Goal: Information Seeking & Learning: Learn about a topic

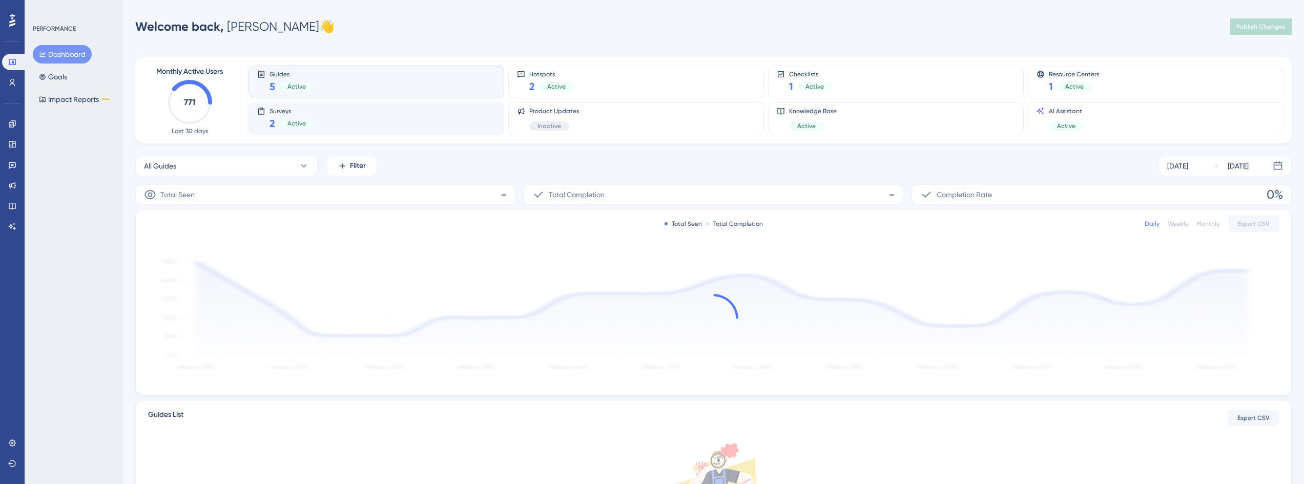
click at [337, 123] on div "Surveys 2 Active" at bounding box center [376, 119] width 238 height 24
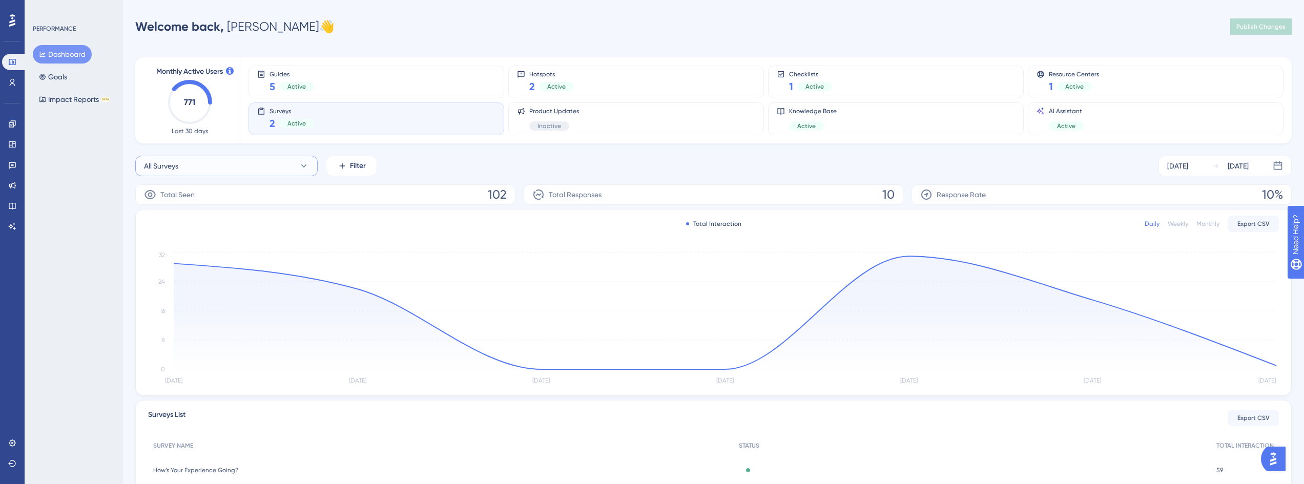
click at [208, 166] on button "All Surveys" at bounding box center [226, 166] width 182 height 20
click at [200, 274] on span "How Likely Are You to Recommend [PERSON_NAME]?" at bounding box center [226, 269] width 153 height 12
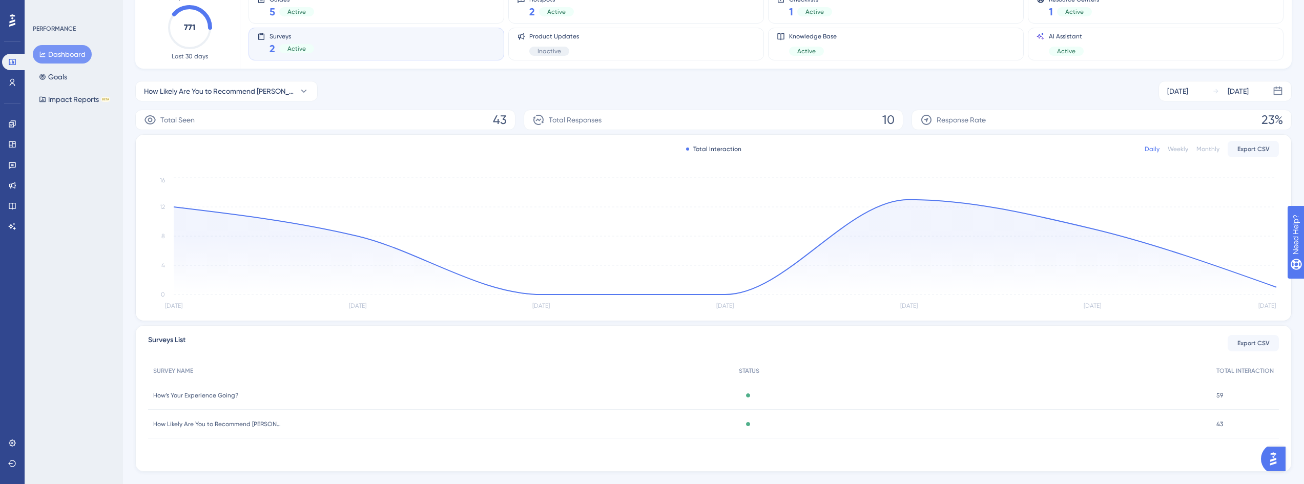
scroll to position [95, 0]
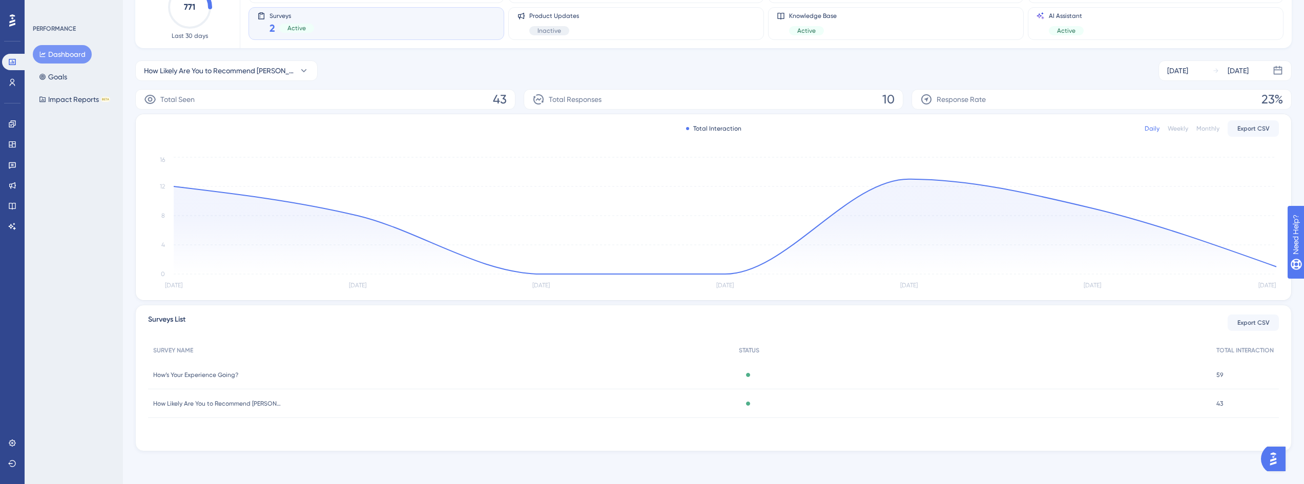
click at [222, 376] on span "How’s Your Experience Going?" at bounding box center [195, 375] width 85 height 8
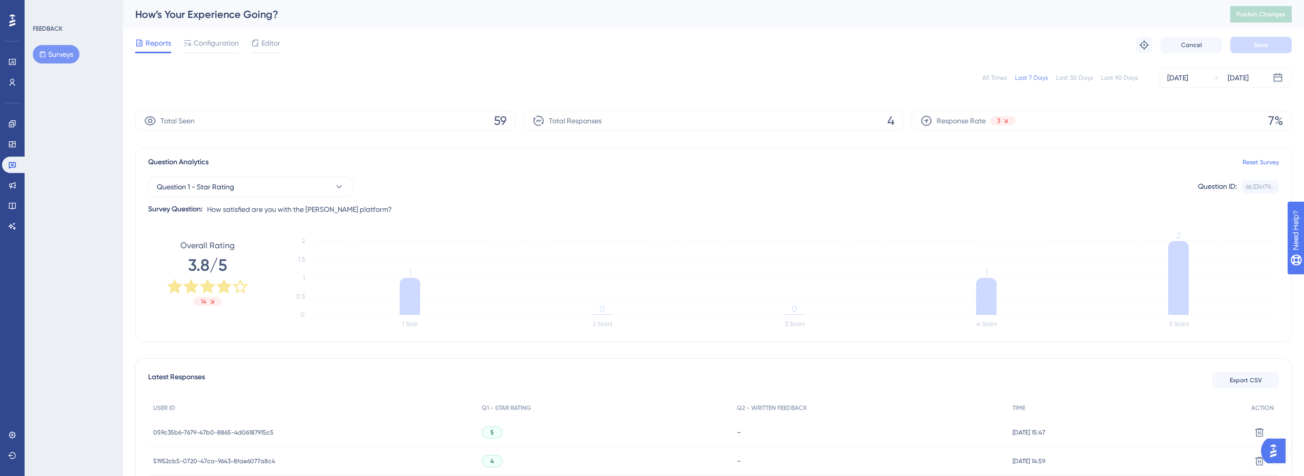
click at [1115, 78] on div "Last 90 Days" at bounding box center [1119, 78] width 37 height 8
click at [68, 53] on button "Surveys" at bounding box center [56, 54] width 47 height 18
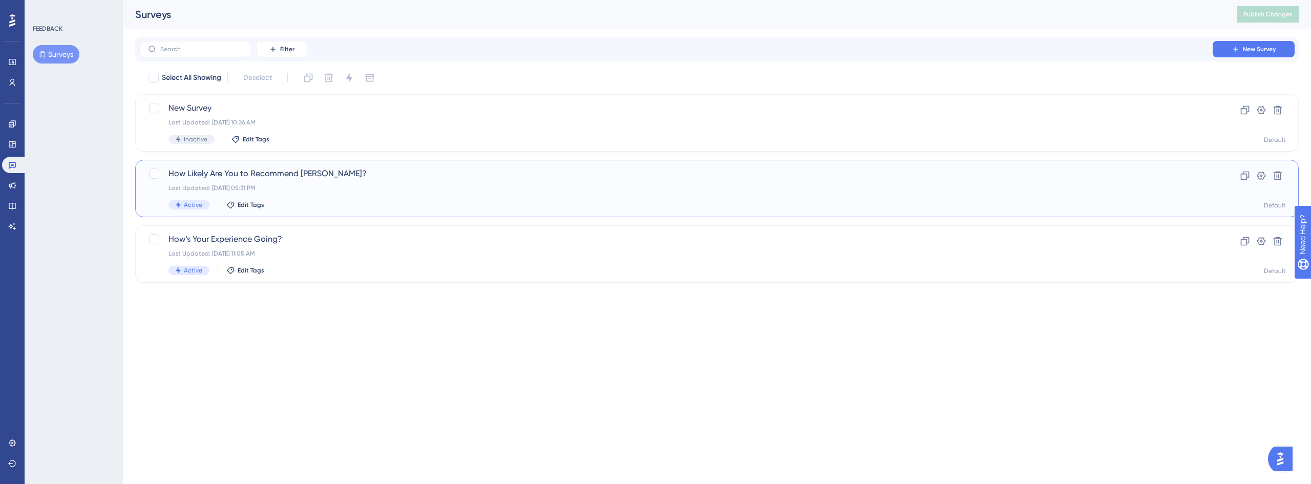
click at [306, 186] on div "Last Updated: [DATE] 05:31 PM" at bounding box center [676, 188] width 1015 height 8
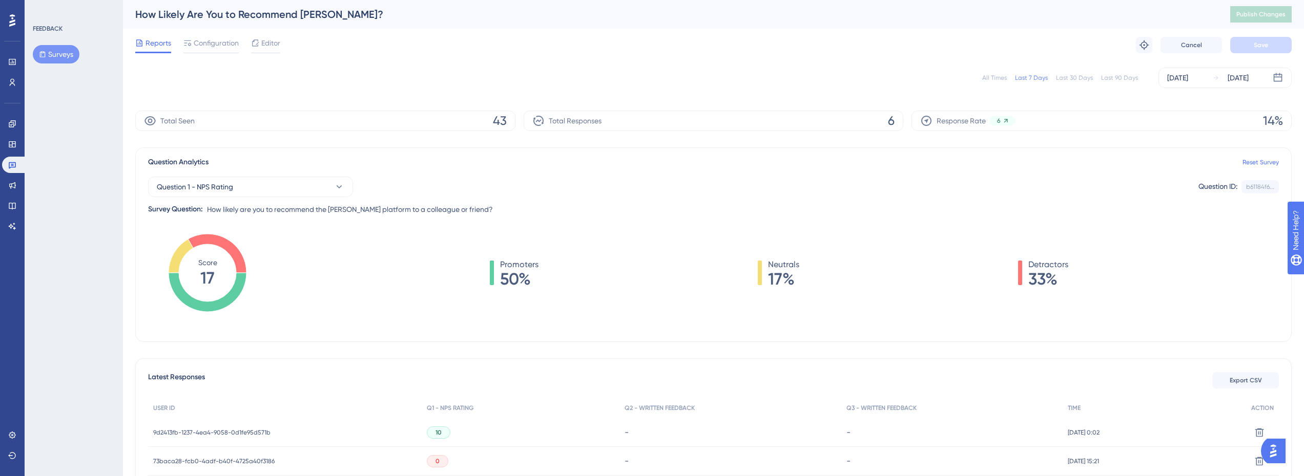
click at [1124, 78] on div "Last 90 Days" at bounding box center [1119, 78] width 37 height 8
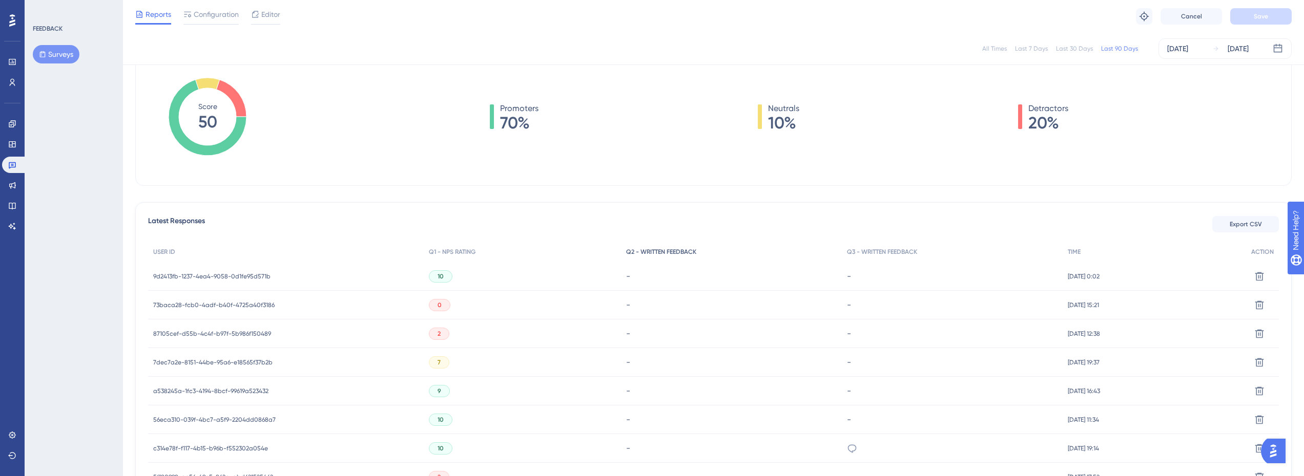
scroll to position [154, 0]
click at [259, 303] on span "73baca28-fcb0-4adf-b40f-4725a40f3186" at bounding box center [213, 304] width 121 height 8
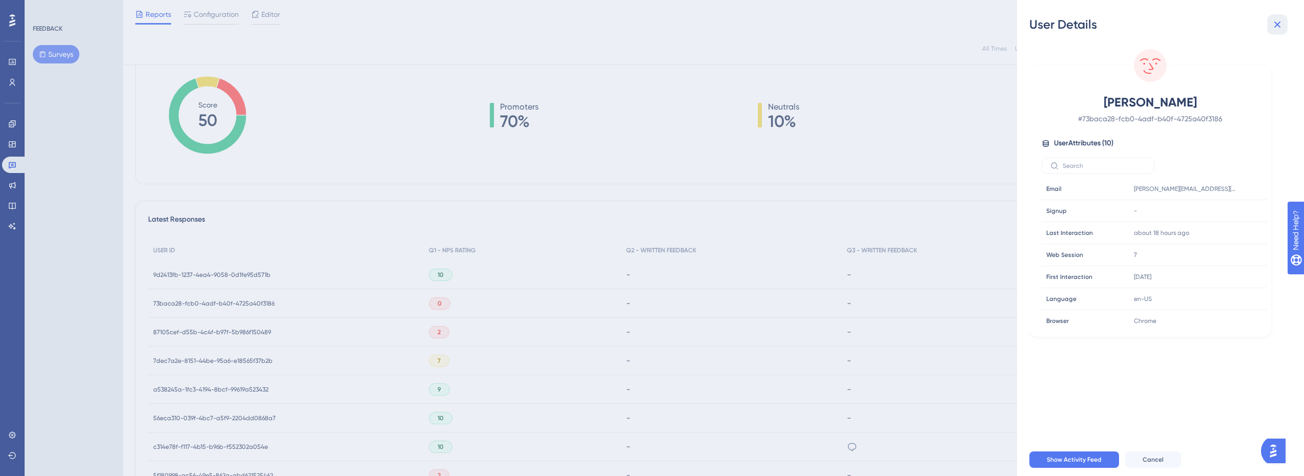
click at [1277, 30] on icon at bounding box center [1277, 24] width 12 height 12
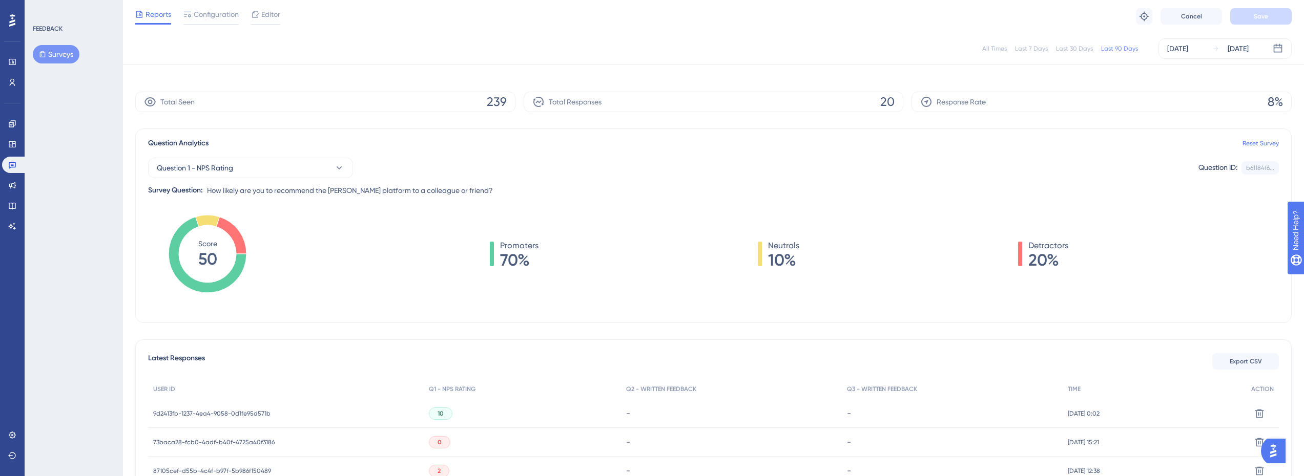
scroll to position [0, 0]
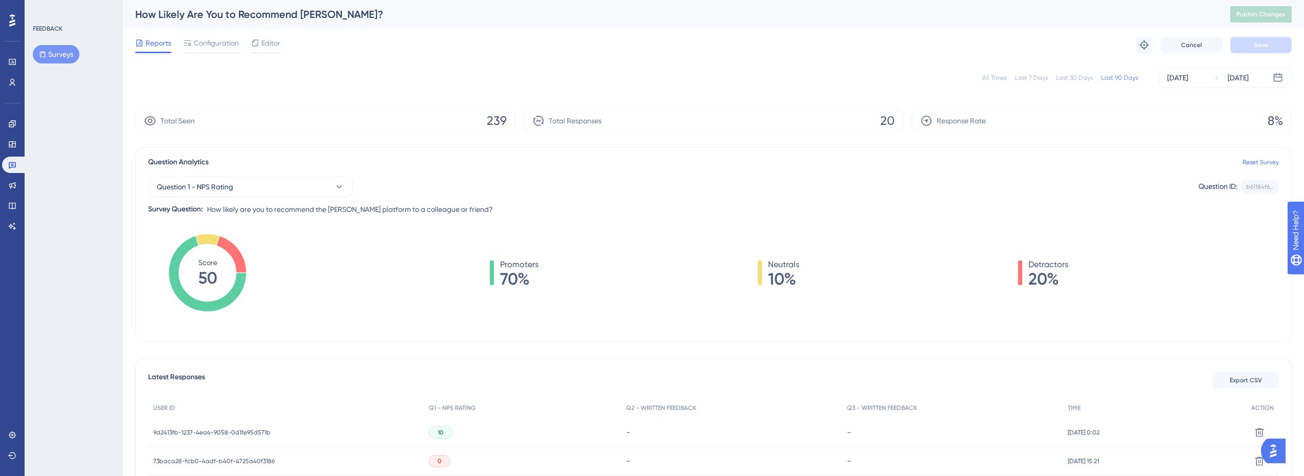
click at [1039, 75] on div "Last 7 Days" at bounding box center [1031, 78] width 33 height 8
click at [1123, 82] on div "All Times Last 7 Days Last 30 Days Last 90 Days [DATE] [DATE]" at bounding box center [713, 78] width 1156 height 20
click at [1124, 75] on div "Last 90 Days" at bounding box center [1119, 78] width 37 height 8
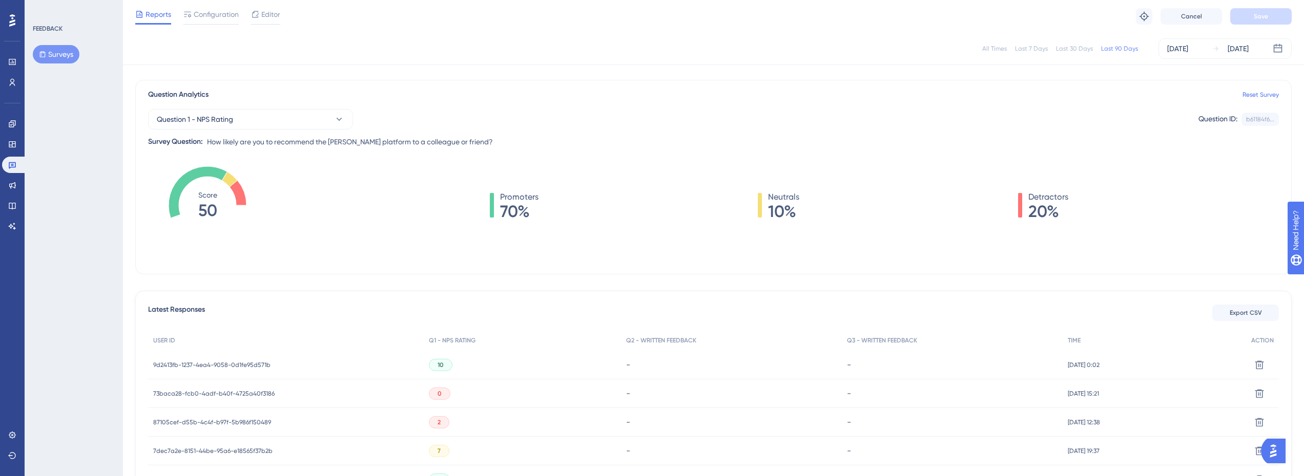
scroll to position [307, 0]
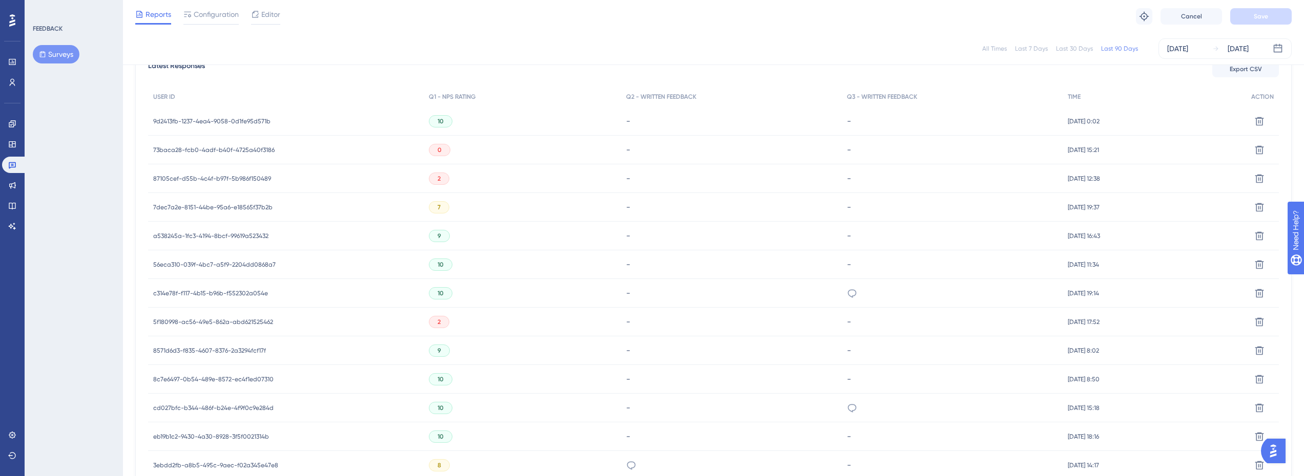
click at [248, 176] on span "87105cef-d55b-4c4f-b97f-5b986f150489" at bounding box center [212, 179] width 118 height 8
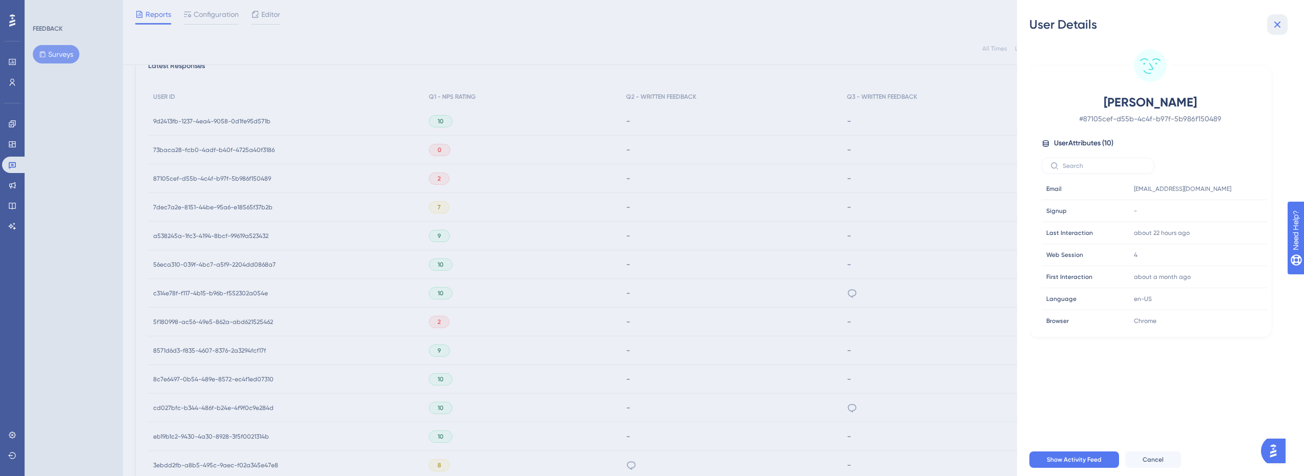
click at [1278, 23] on icon at bounding box center [1277, 25] width 7 height 7
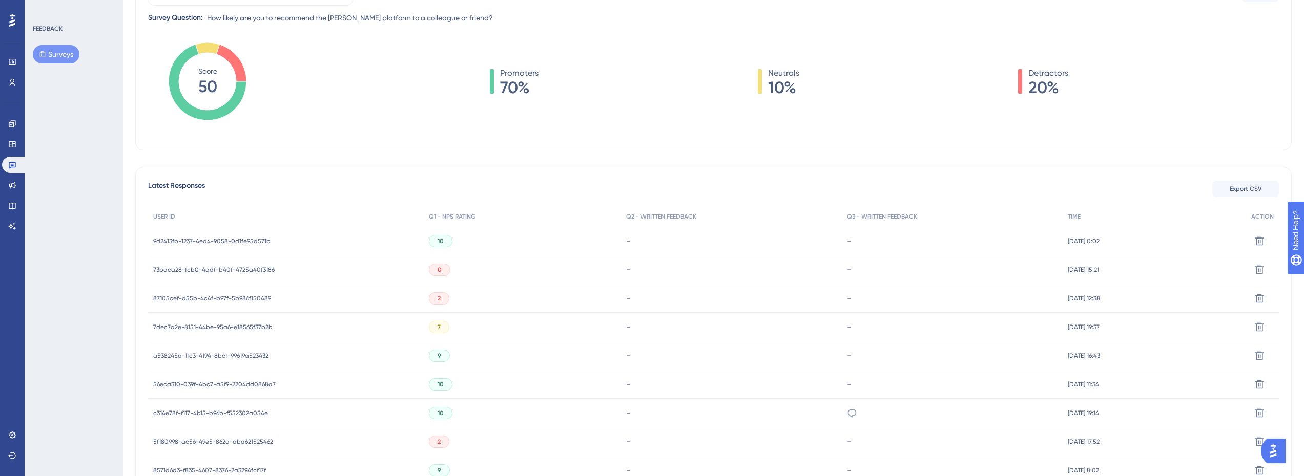
scroll to position [0, 0]
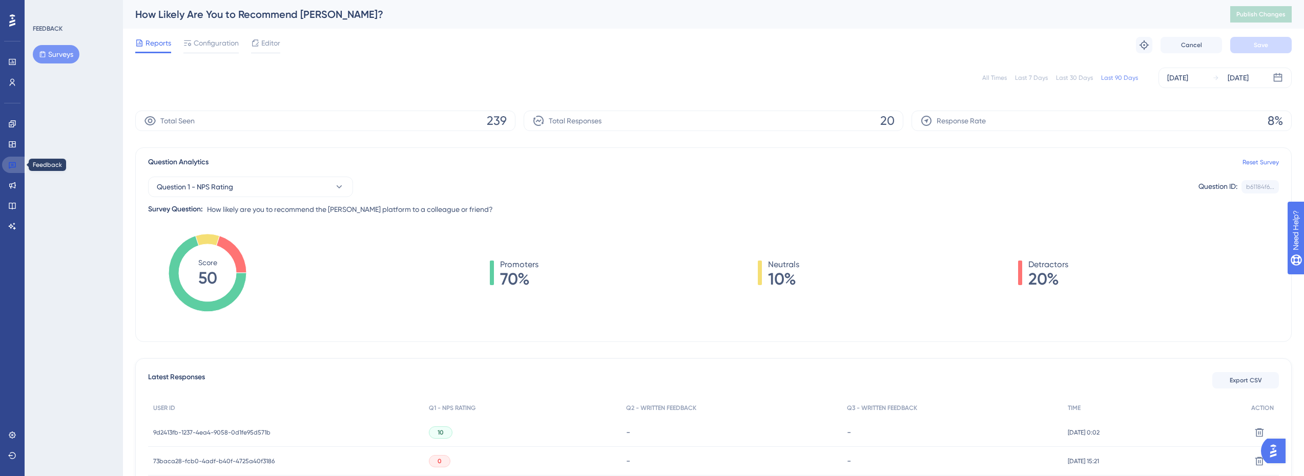
click at [7, 158] on link at bounding box center [14, 165] width 25 height 16
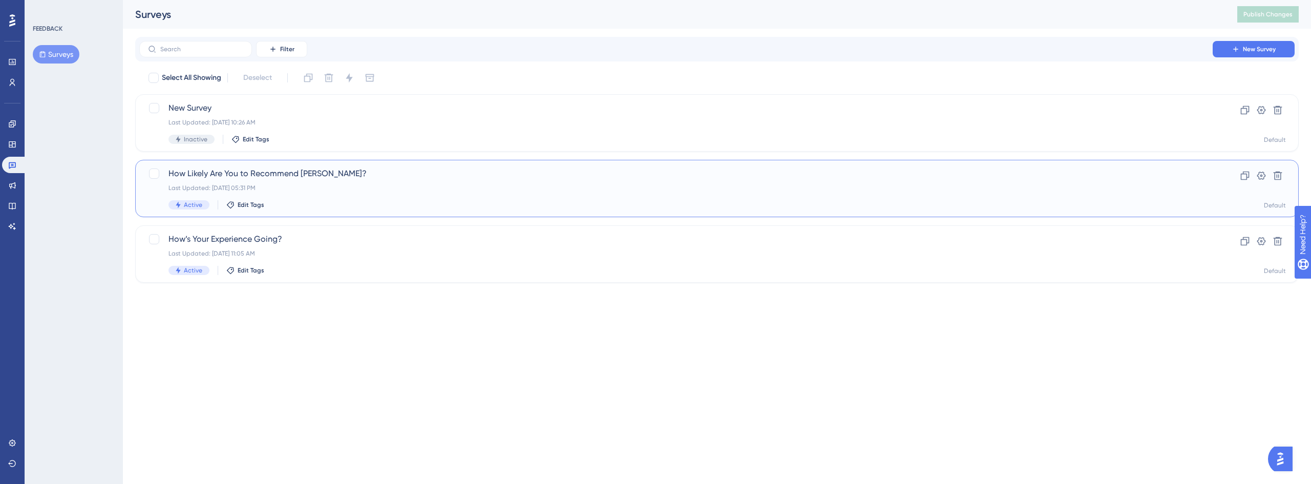
click at [292, 182] on div "How Likely Are You to Recommend [PERSON_NAME]? Last Updated: [DATE] 05:31 PM Ac…" at bounding box center [676, 188] width 1015 height 42
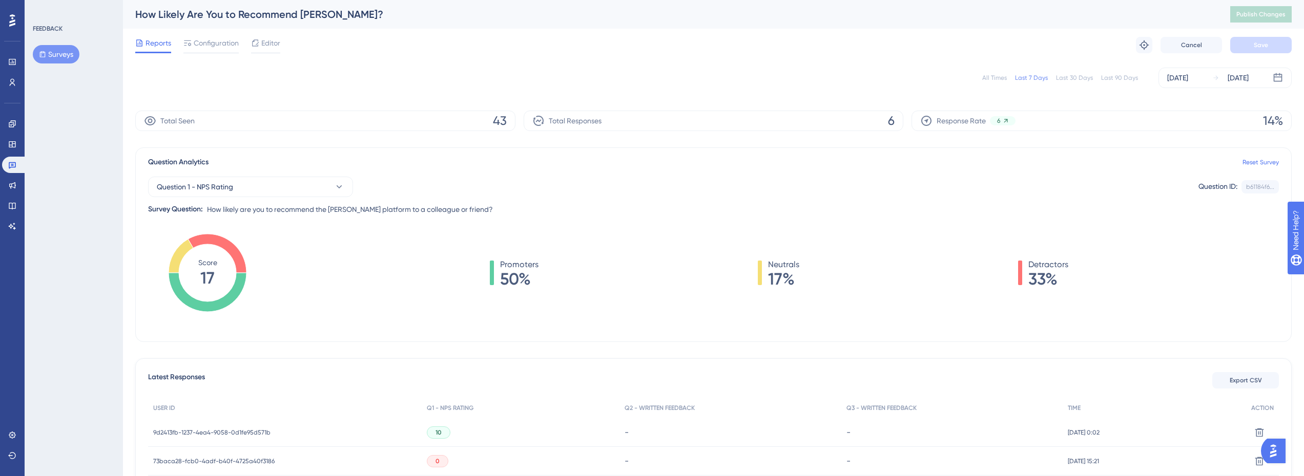
click at [62, 51] on button "Surveys" at bounding box center [56, 54] width 47 height 18
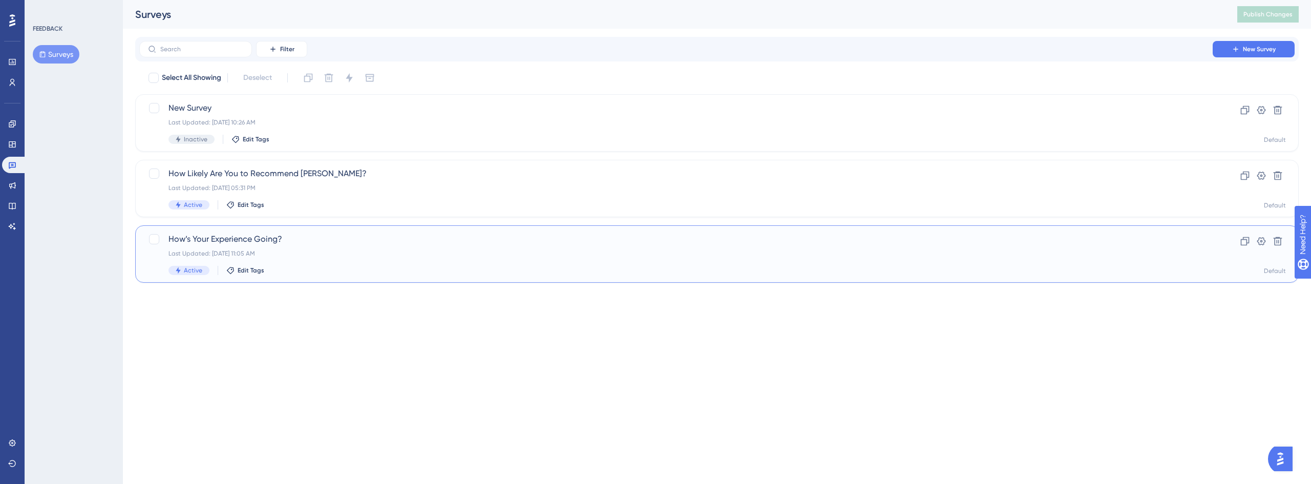
click at [297, 247] on div "How’s Your Experience Going? Last Updated: [DATE] 11:05 AM Active Edit Tags" at bounding box center [676, 254] width 1015 height 42
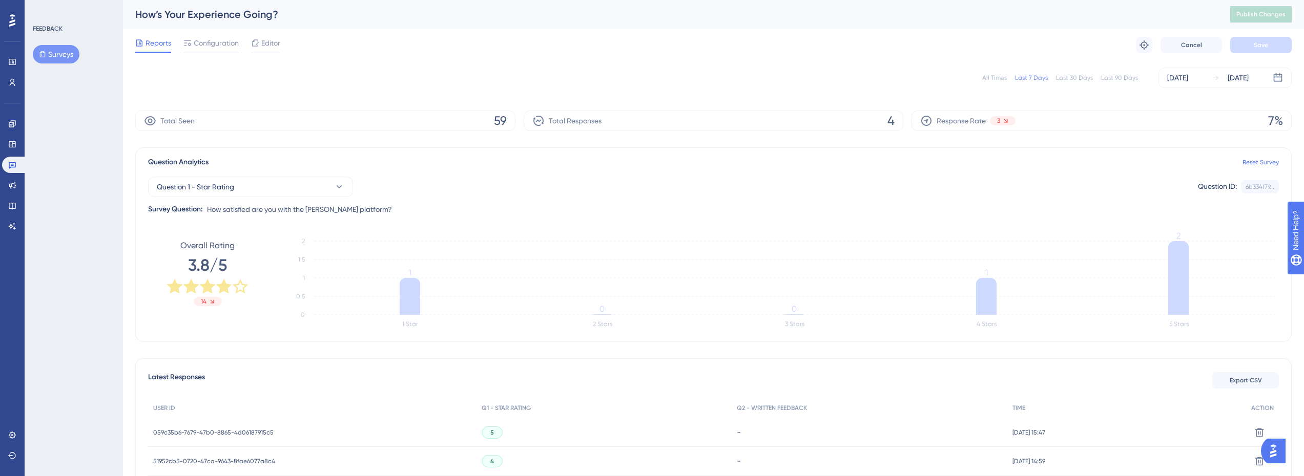
click at [1084, 79] on div "Last 30 Days" at bounding box center [1074, 78] width 37 height 8
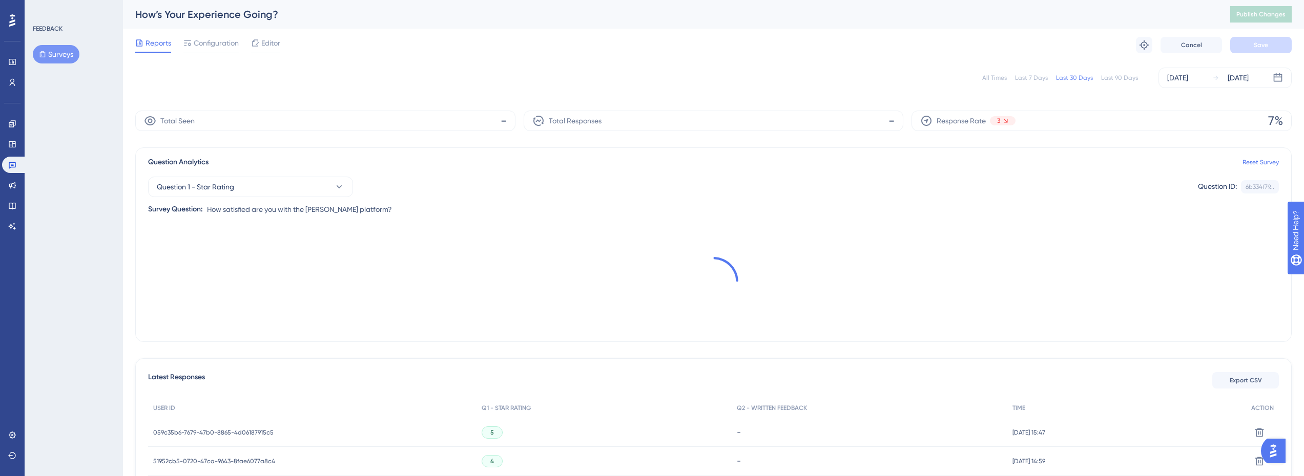
click at [1116, 78] on div "Last 90 Days" at bounding box center [1119, 78] width 37 height 8
click at [25, 65] on div "FEEDBACK Surveys" at bounding box center [74, 238] width 98 height 476
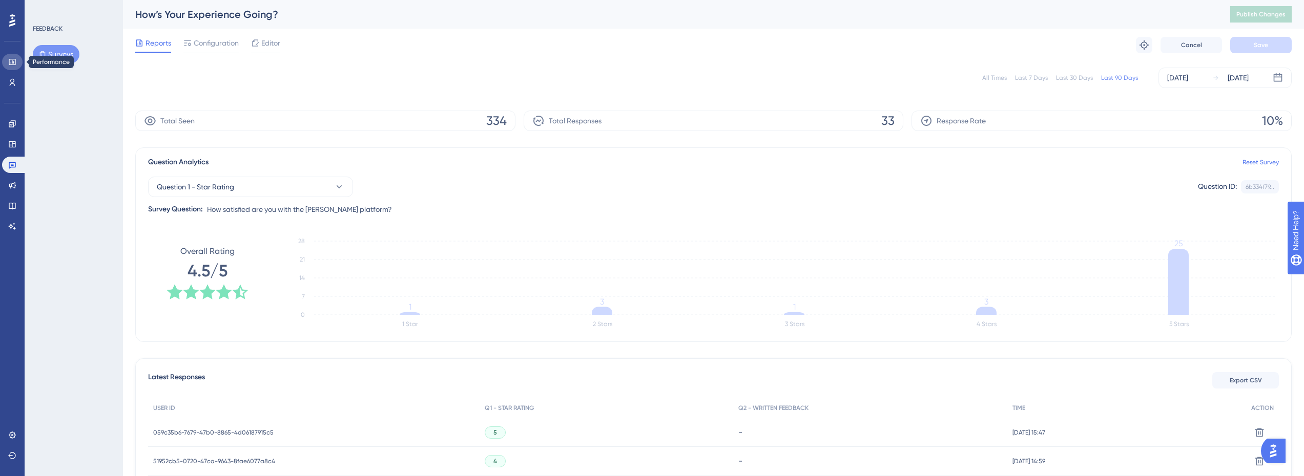
click at [15, 65] on icon at bounding box center [12, 62] width 7 height 6
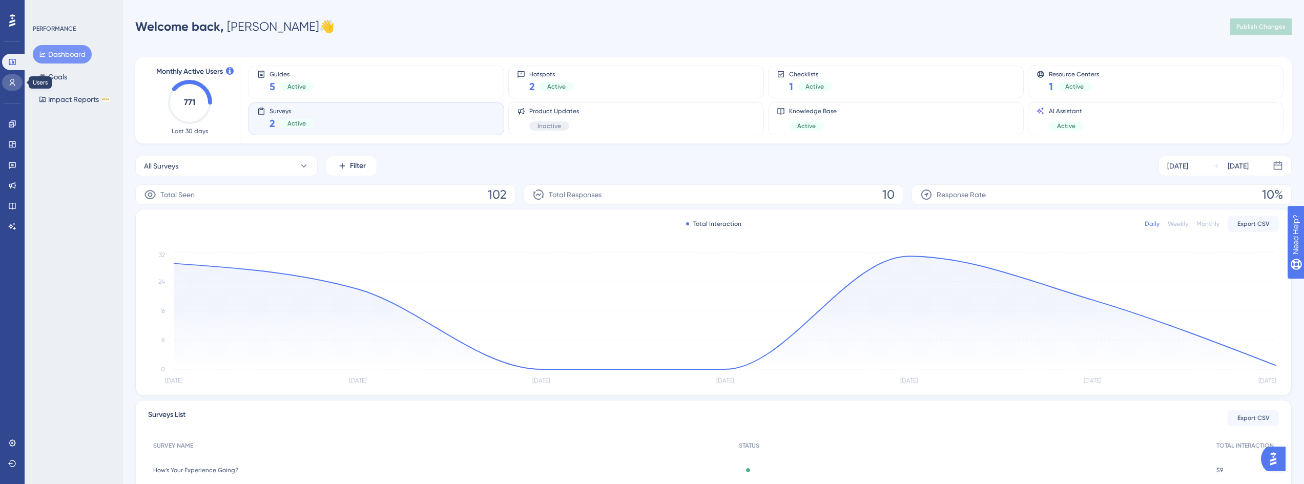
click at [11, 83] on icon at bounding box center [12, 82] width 8 height 8
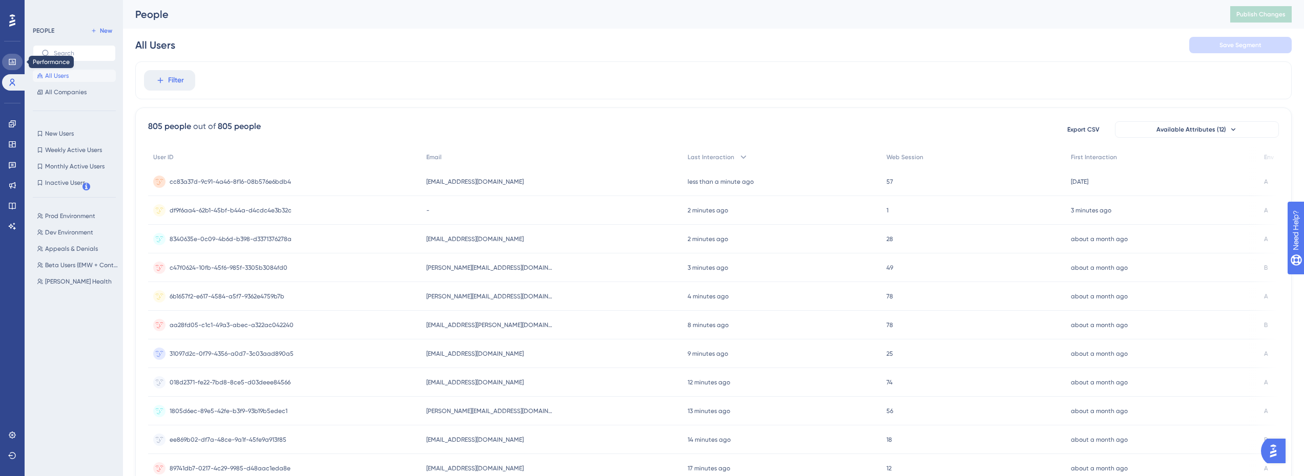
click at [11, 59] on icon at bounding box center [12, 62] width 7 height 6
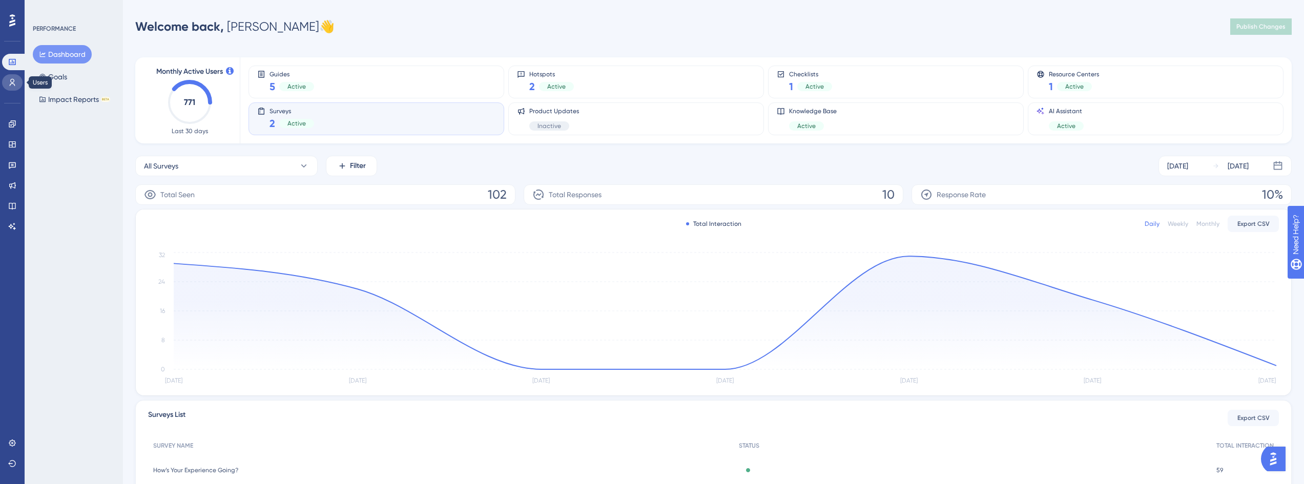
click at [16, 88] on link at bounding box center [12, 82] width 20 height 16
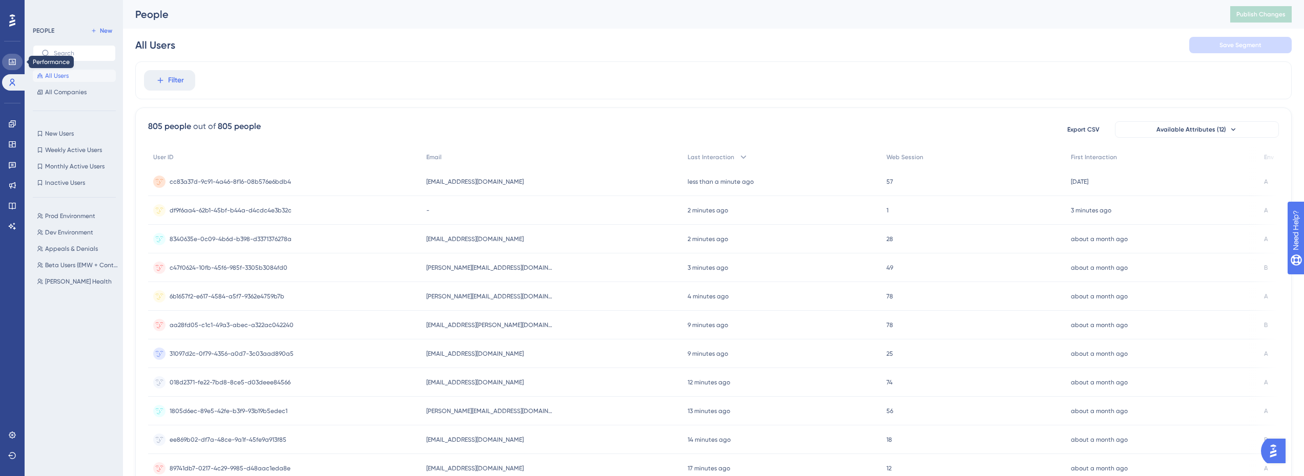
click at [13, 62] on icon at bounding box center [12, 62] width 8 height 8
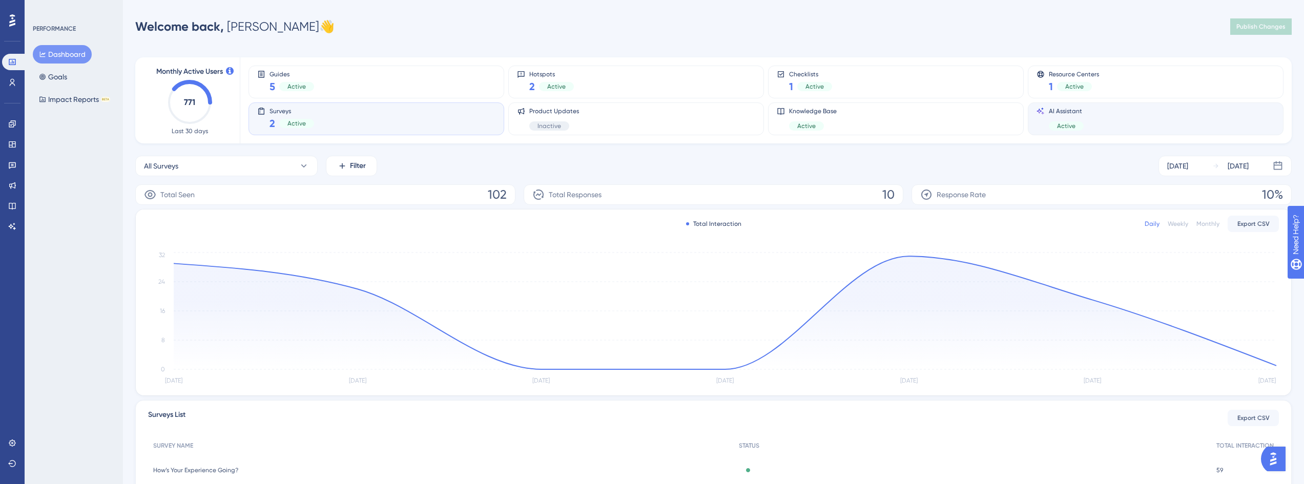
click at [1130, 110] on div "AI Assistant Active" at bounding box center [1155, 119] width 238 height 24
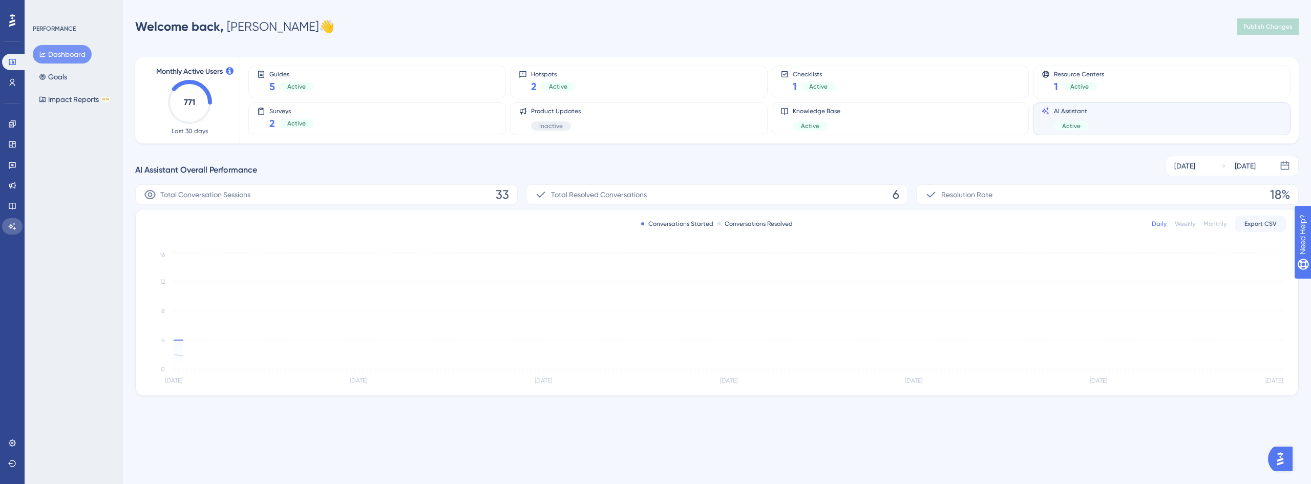
click at [13, 222] on link at bounding box center [12, 226] width 20 height 16
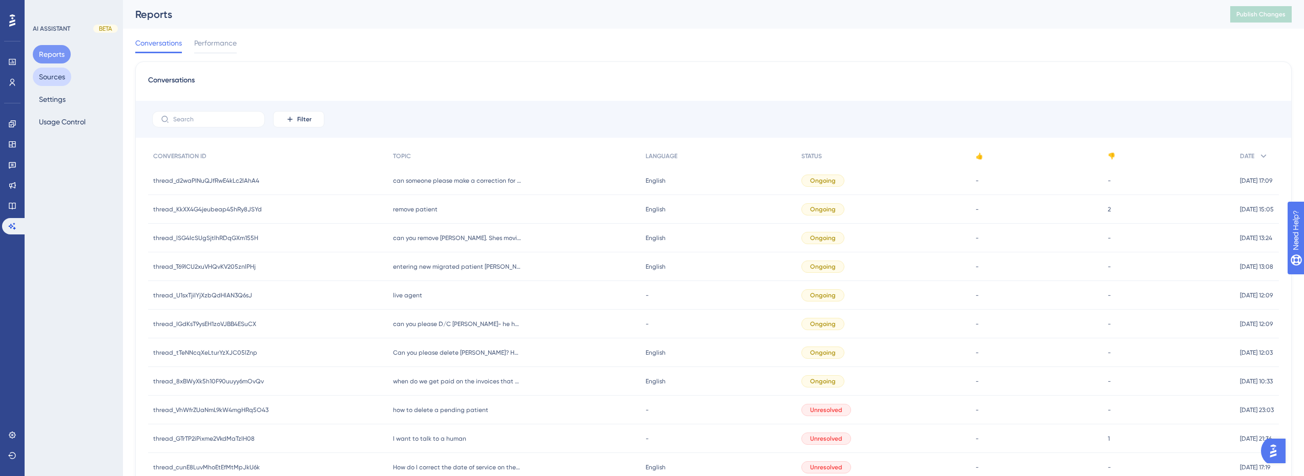
click at [61, 74] on button "Sources" at bounding box center [52, 77] width 38 height 18
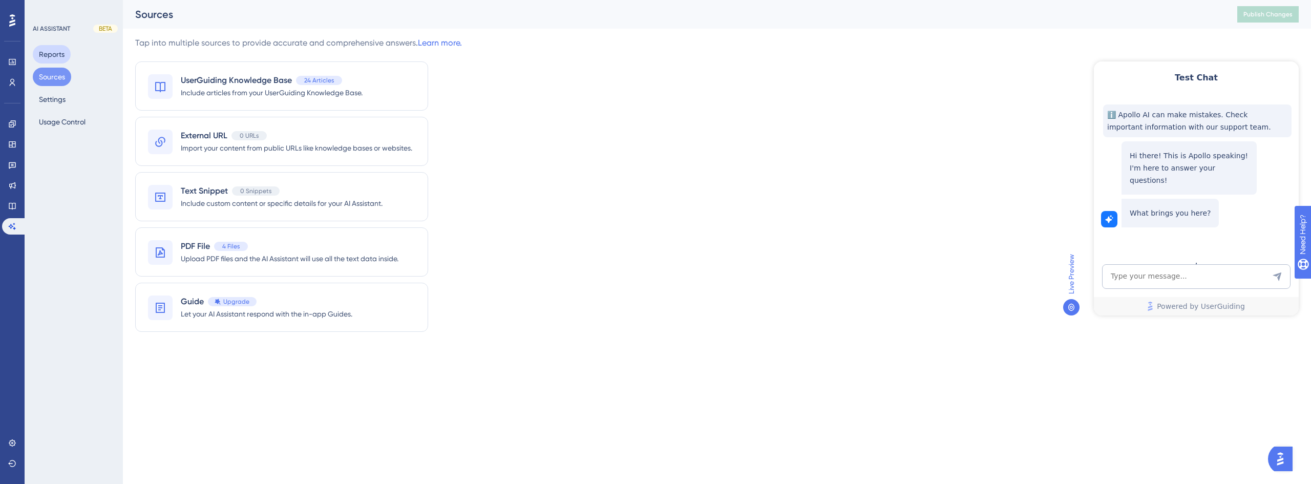
click at [59, 53] on button "Reports" at bounding box center [52, 54] width 38 height 18
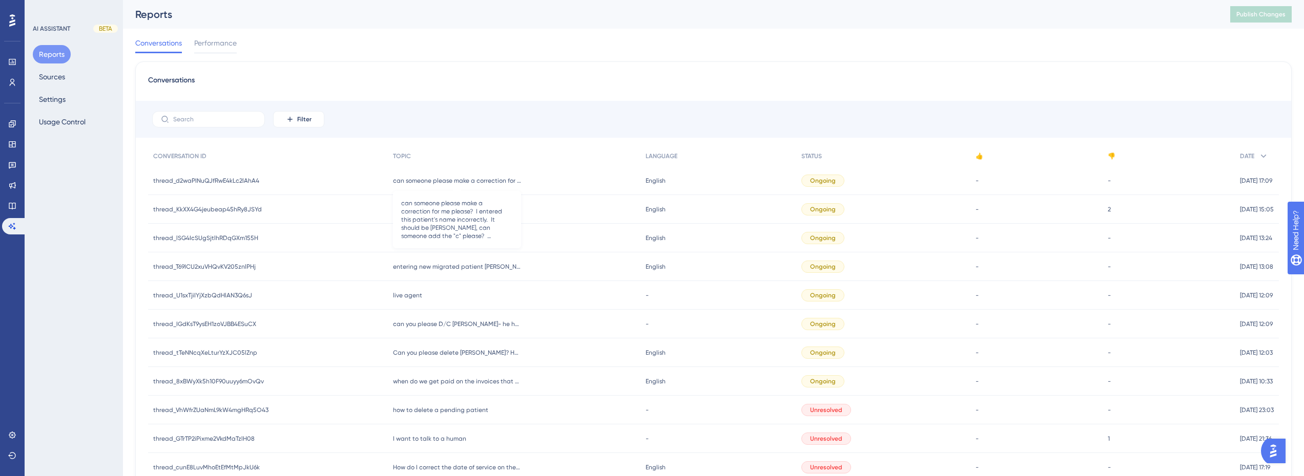
click at [466, 179] on span "can someone please make a correction for me please? I entered this patient's na…" at bounding box center [457, 181] width 128 height 8
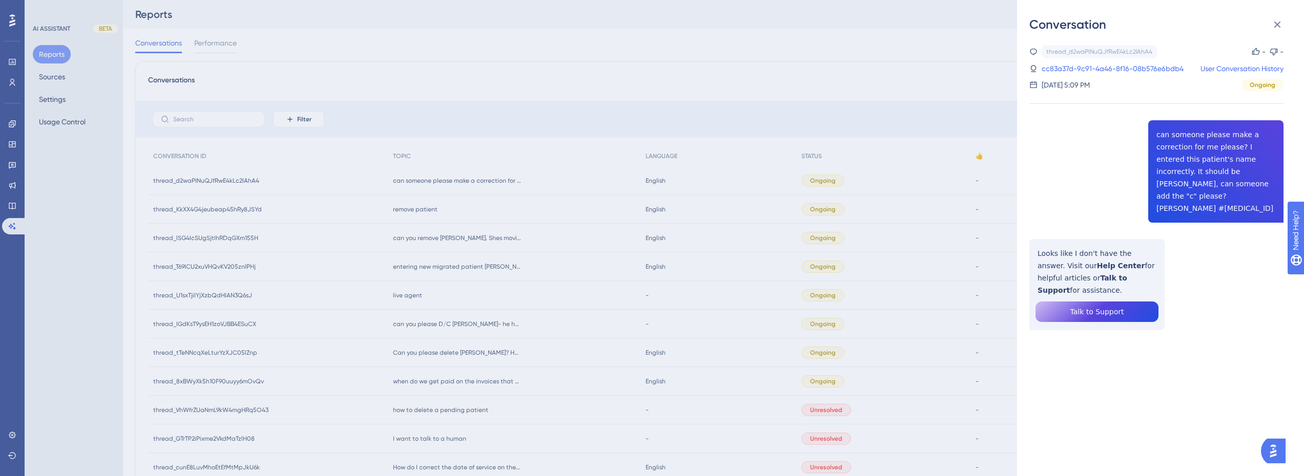
click at [440, 213] on div "Conversation thread_d2waPINuQJfRwE4kLc2lAhA4 Copy - - cc83a37d-9c91-4a46-8f16-0…" at bounding box center [652, 238] width 1304 height 476
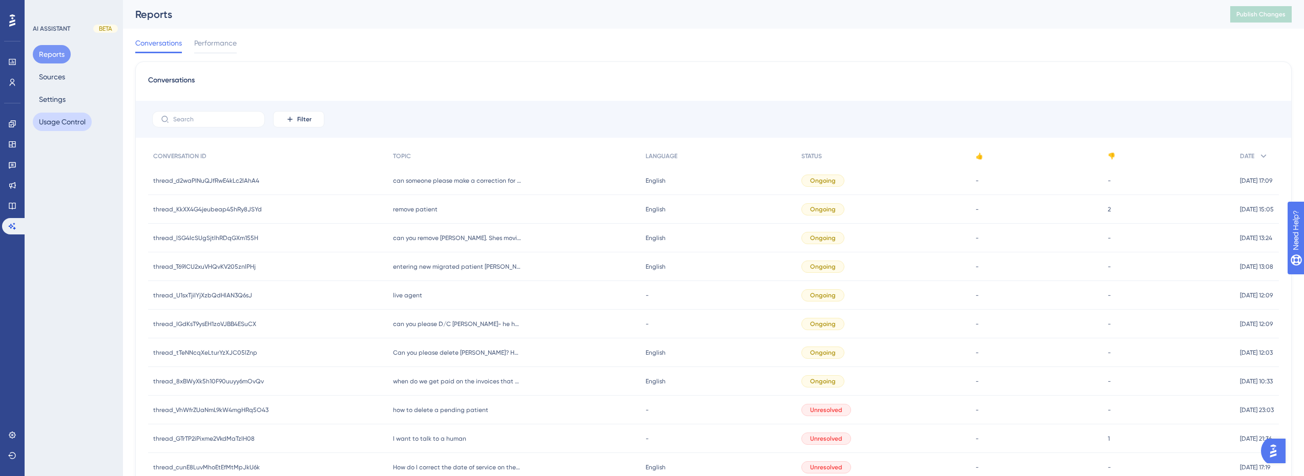
click at [67, 128] on button "Usage Control" at bounding box center [62, 122] width 59 height 18
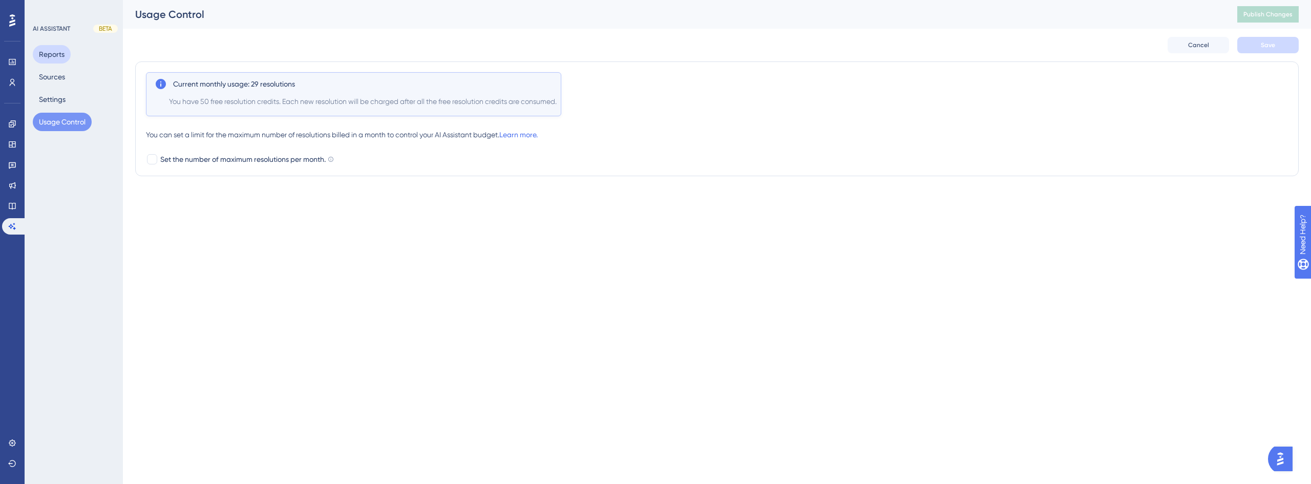
click at [52, 54] on button "Reports" at bounding box center [52, 54] width 38 height 18
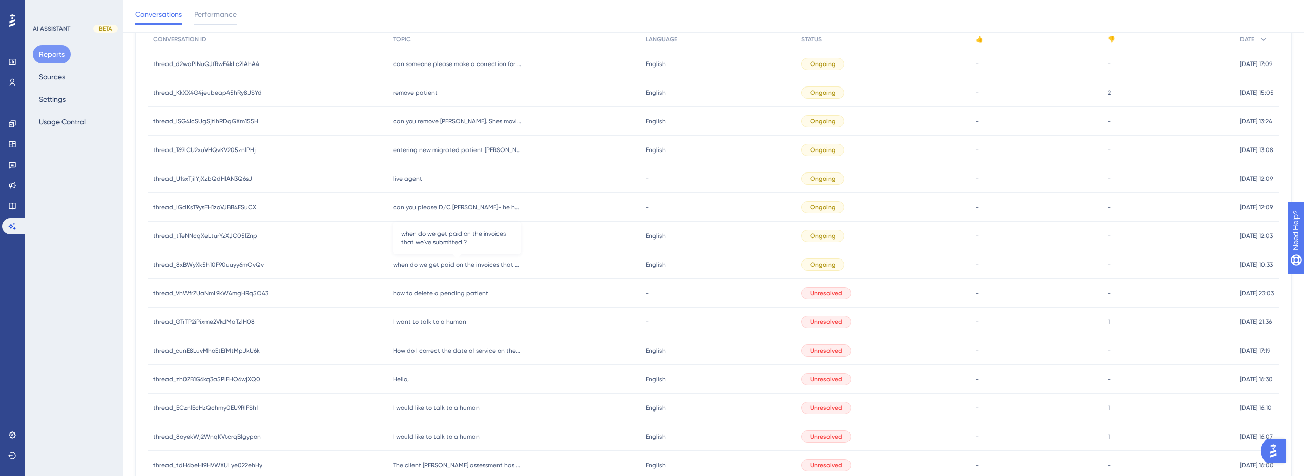
scroll to position [141, 0]
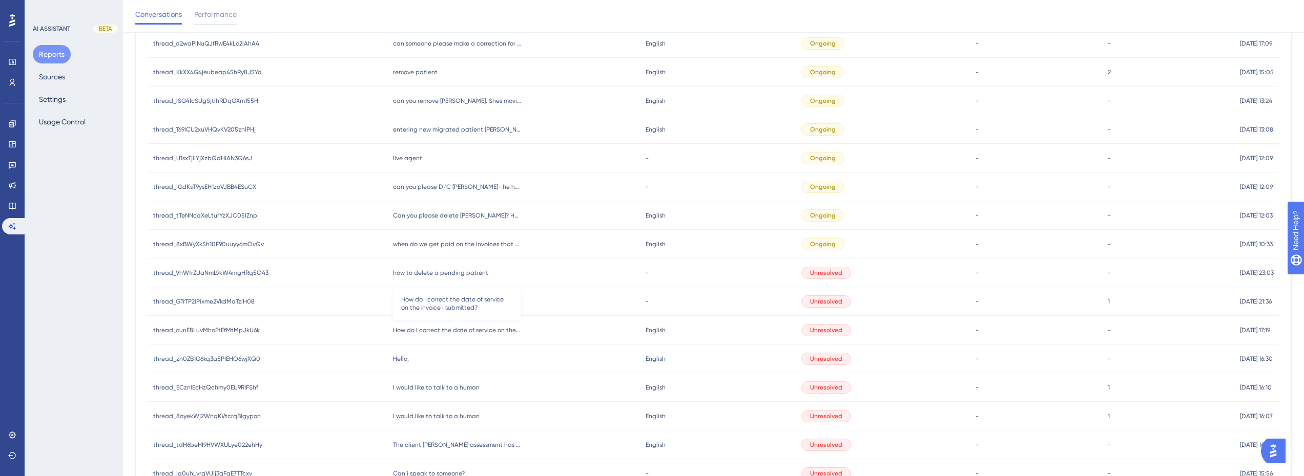
click at [485, 331] on span "How do I correct the date of service on the invoice I submitted?" at bounding box center [457, 330] width 128 height 8
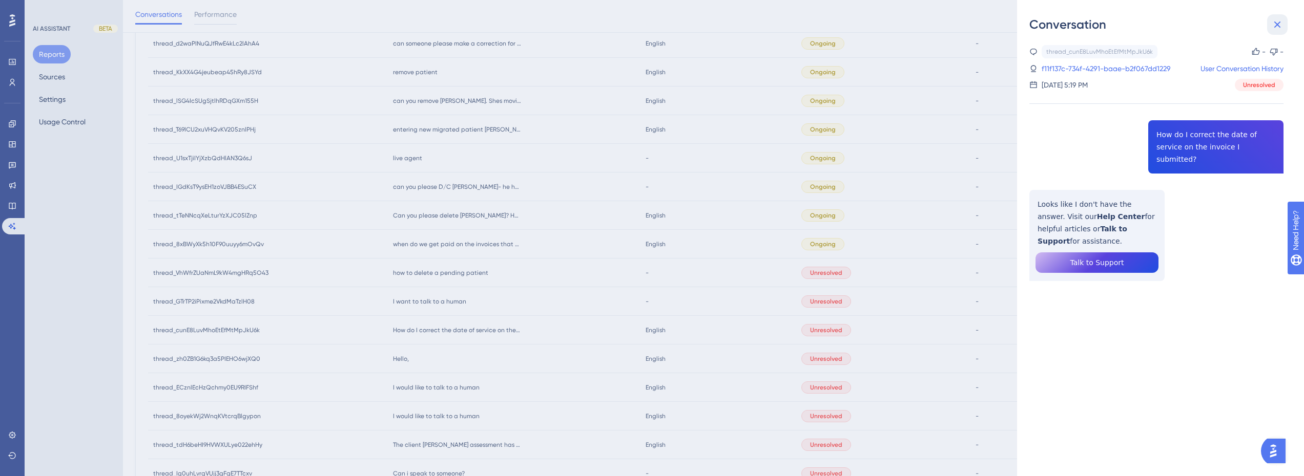
click at [1276, 28] on icon at bounding box center [1277, 24] width 12 height 12
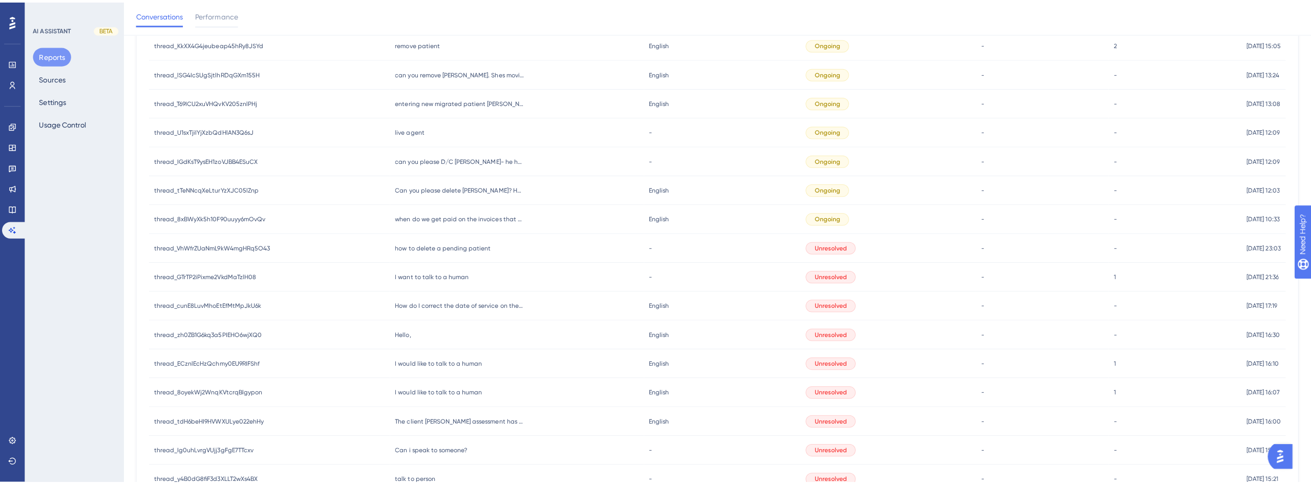
scroll to position [0, 0]
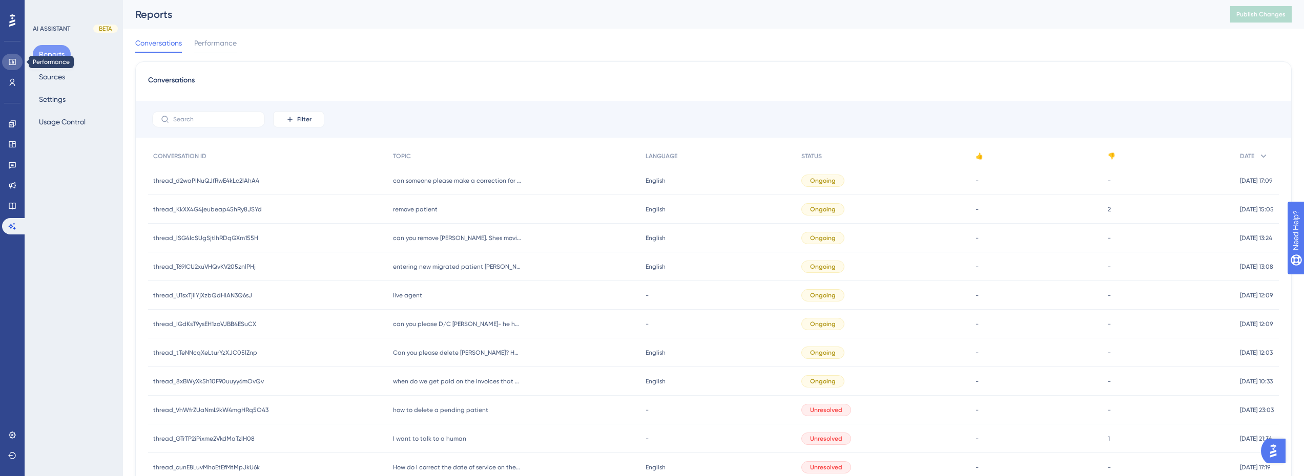
click at [10, 62] on icon at bounding box center [12, 62] width 8 height 8
